Goal: Task Accomplishment & Management: Manage account settings

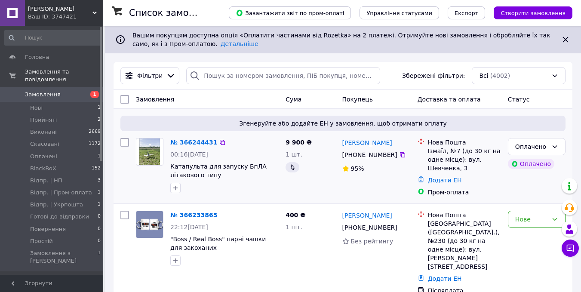
scroll to position [43, 0]
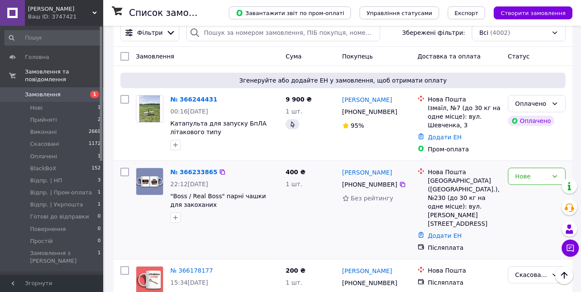
click at [546, 166] on div "Нове" at bounding box center [537, 209] width 65 height 91
click at [541, 183] on div "Нове" at bounding box center [537, 176] width 58 height 17
click at [529, 196] on li "Прийнято" at bounding box center [537, 195] width 57 height 15
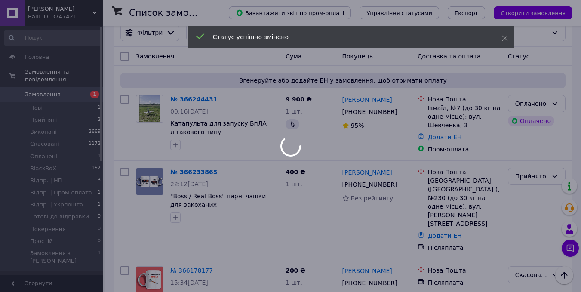
click at [48, 112] on div at bounding box center [290, 146] width 581 height 292
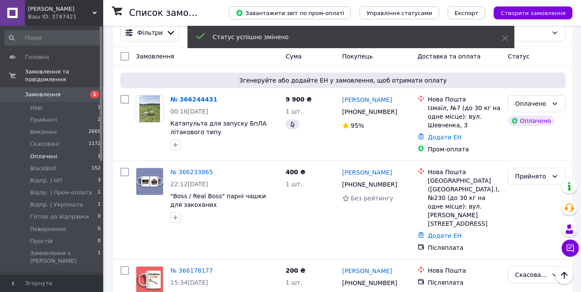
click at [43, 153] on span "Оплачені" at bounding box center [43, 157] width 27 height 8
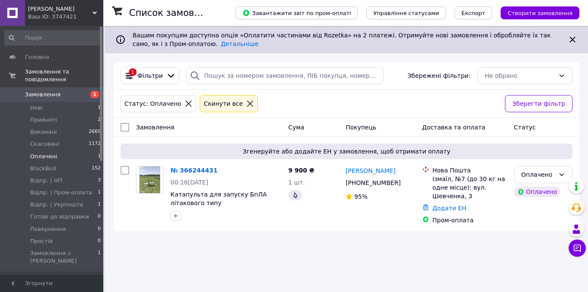
click at [43, 153] on span "Оплачені" at bounding box center [43, 157] width 27 height 8
click at [40, 104] on span "Нові" at bounding box center [36, 108] width 12 height 8
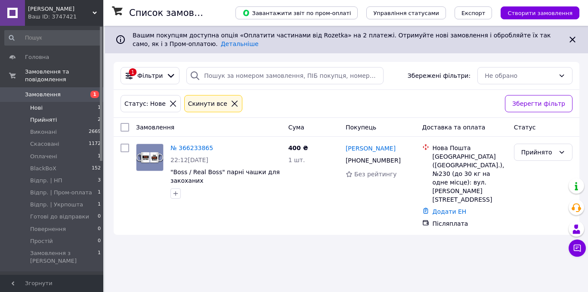
click at [39, 116] on span "Прийняті" at bounding box center [43, 120] width 27 height 8
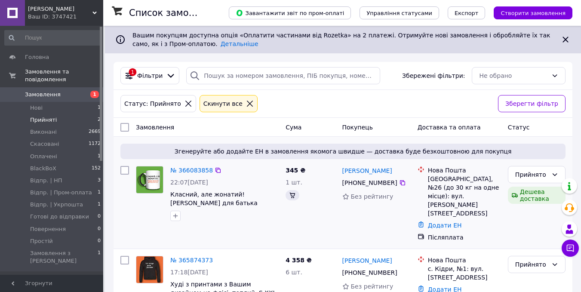
scroll to position [30, 0]
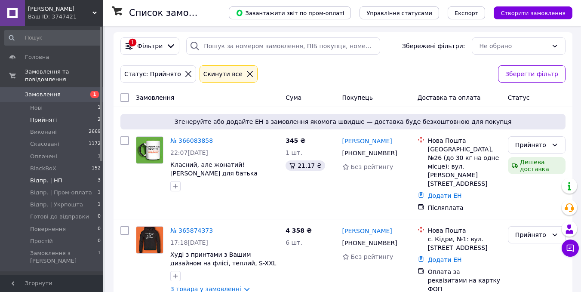
click at [57, 177] on span "Відпр. | НП" at bounding box center [46, 181] width 32 height 8
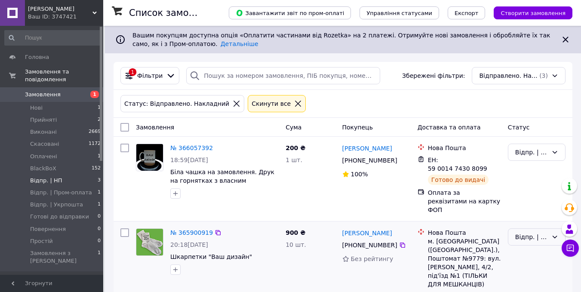
click at [524, 232] on div "Відпр. | НП" at bounding box center [531, 236] width 33 height 9
click at [534, 159] on li "Виконано" at bounding box center [537, 159] width 57 height 15
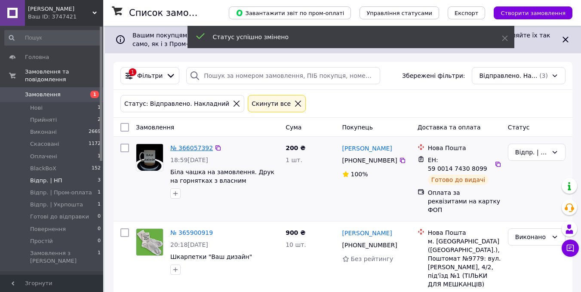
click at [186, 148] on link "№ 366057392" at bounding box center [191, 148] width 43 height 7
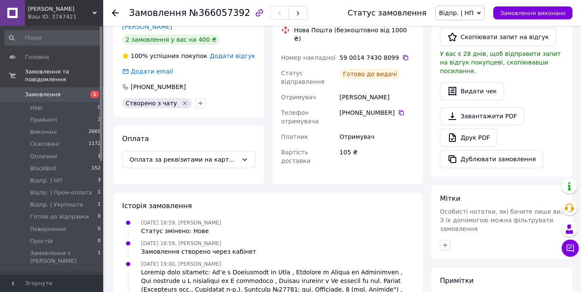
scroll to position [42, 0]
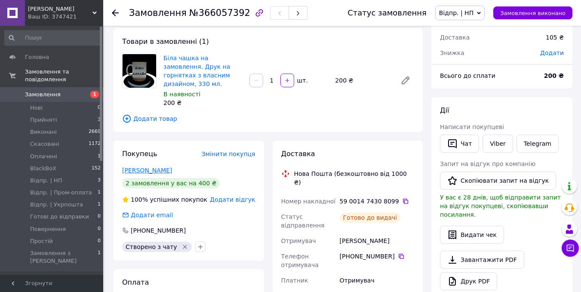
click at [146, 167] on link "[PERSON_NAME]" at bounding box center [147, 170] width 50 height 7
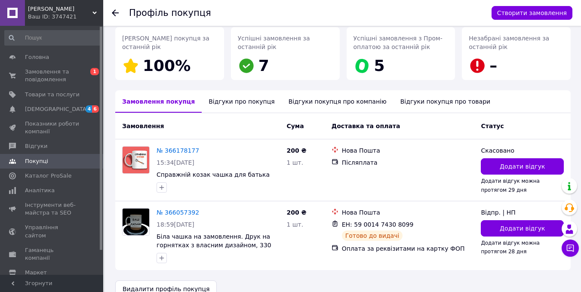
scroll to position [145, 0]
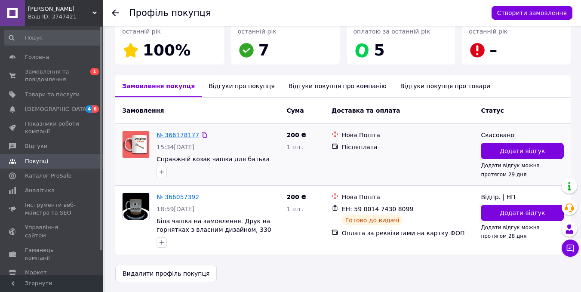
click at [170, 136] on link "№ 366178177" at bounding box center [178, 135] width 43 height 7
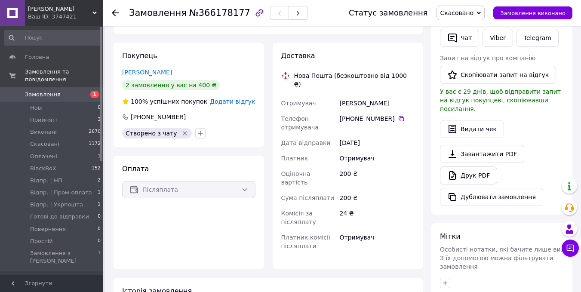
scroll to position [129, 0]
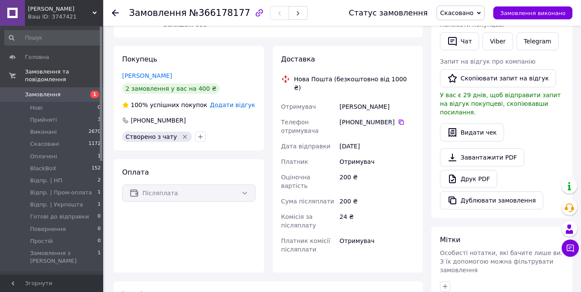
click at [235, 189] on div "Післяплата" at bounding box center [188, 193] width 133 height 17
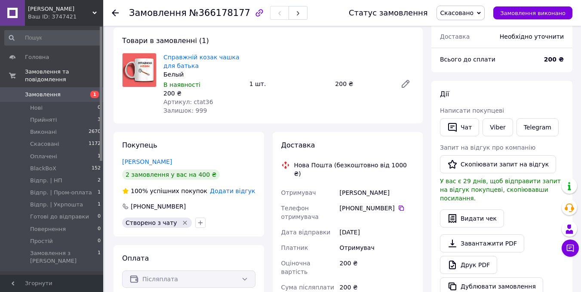
scroll to position [0, 0]
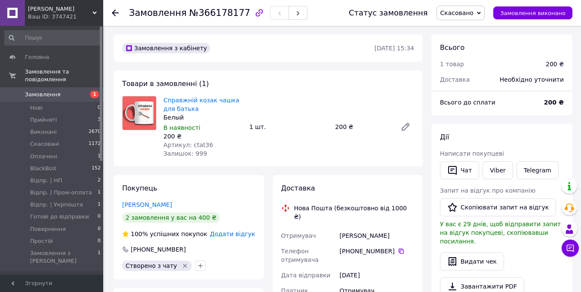
click at [110, 15] on div "Замовлення №366178177 Статус замовлення Скасовано Прийнято Виконано Оплачено Bl…" at bounding box center [342, 13] width 478 height 26
click at [114, 8] on div at bounding box center [120, 13] width 17 height 26
click at [117, 14] on icon at bounding box center [115, 12] width 7 height 7
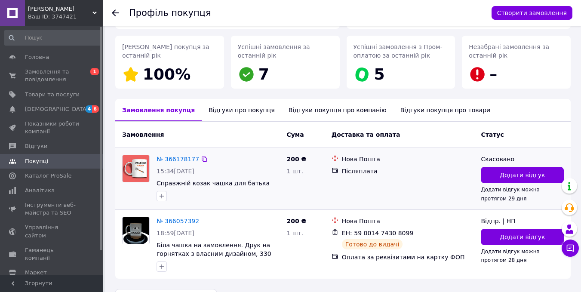
scroll to position [129, 0]
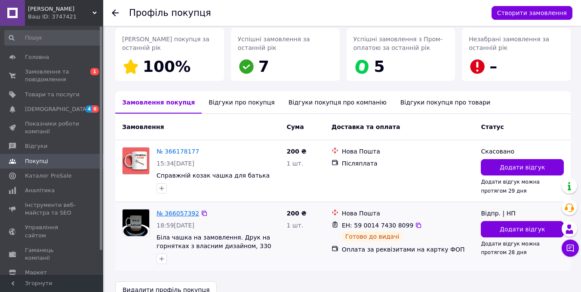
click at [183, 213] on link "№ 366057392" at bounding box center [178, 213] width 43 height 7
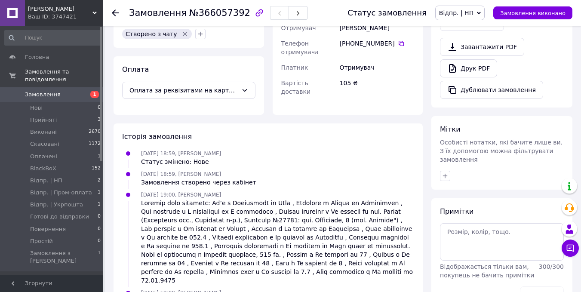
scroll to position [85, 0]
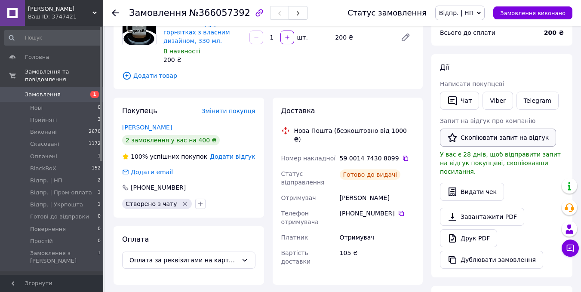
click at [508, 134] on button "Скопіювати запит на відгук" at bounding box center [498, 138] width 116 height 18
click at [480, 136] on button "Скопіювати запит на відгук" at bounding box center [498, 138] width 116 height 18
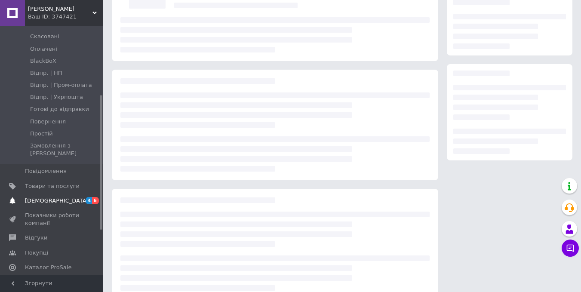
scroll to position [129, 0]
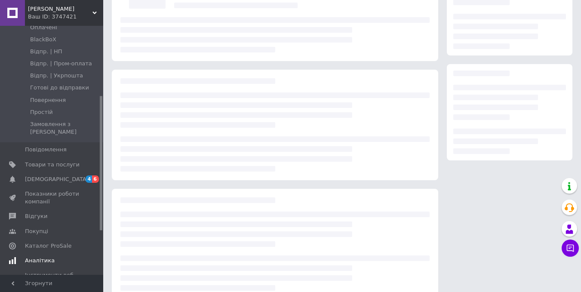
click at [46, 176] on span "[DEMOGRAPHIC_DATA]" at bounding box center [57, 180] width 64 height 8
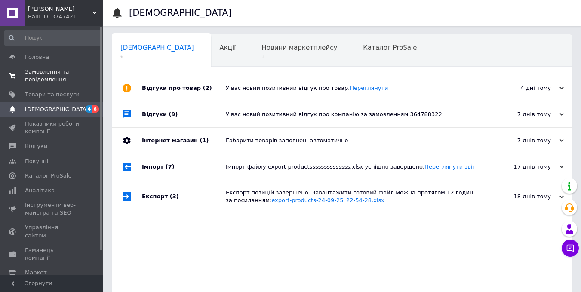
click at [34, 73] on span "Замовлення та повідомлення" at bounding box center [52, 75] width 55 height 15
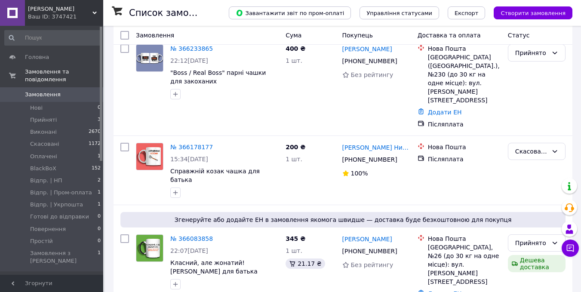
scroll to position [172, 0]
